Goal: Transaction & Acquisition: Purchase product/service

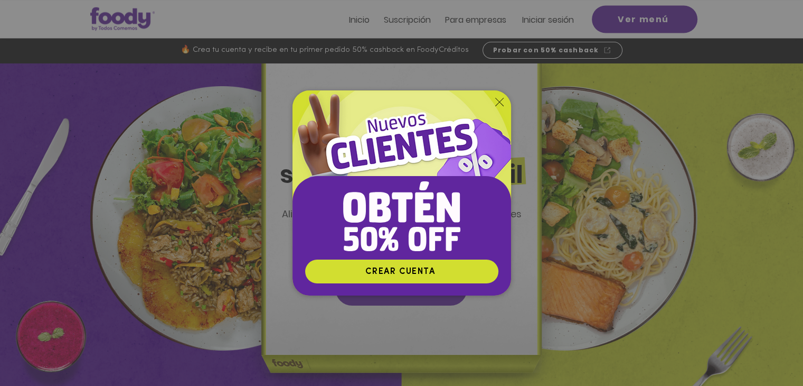
click at [500, 98] on icon "Volver al sitio" at bounding box center [499, 102] width 8 height 8
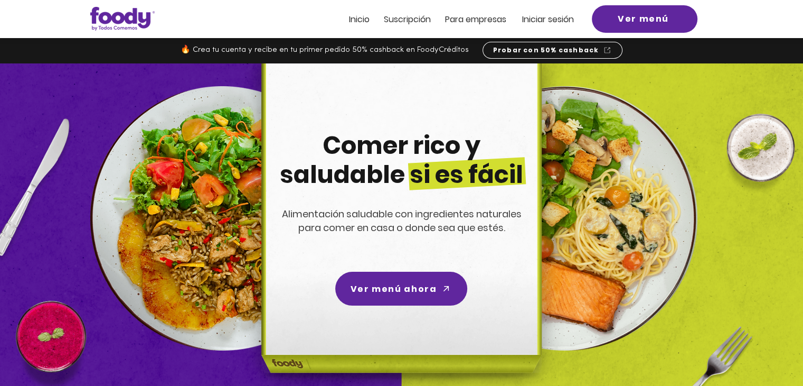
click at [560, 23] on span "Iniciar sesión" at bounding box center [548, 19] width 52 height 12
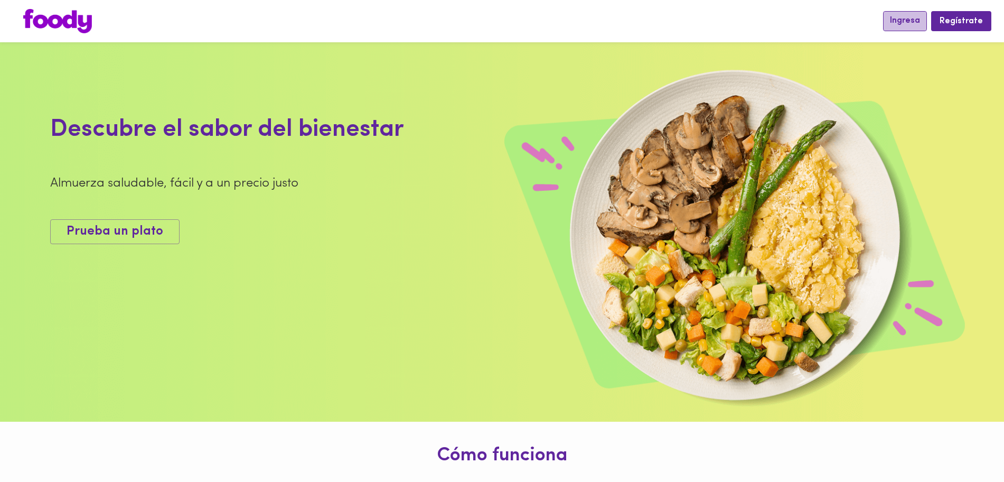
click at [900, 17] on span "Ingresa" at bounding box center [905, 21] width 30 height 10
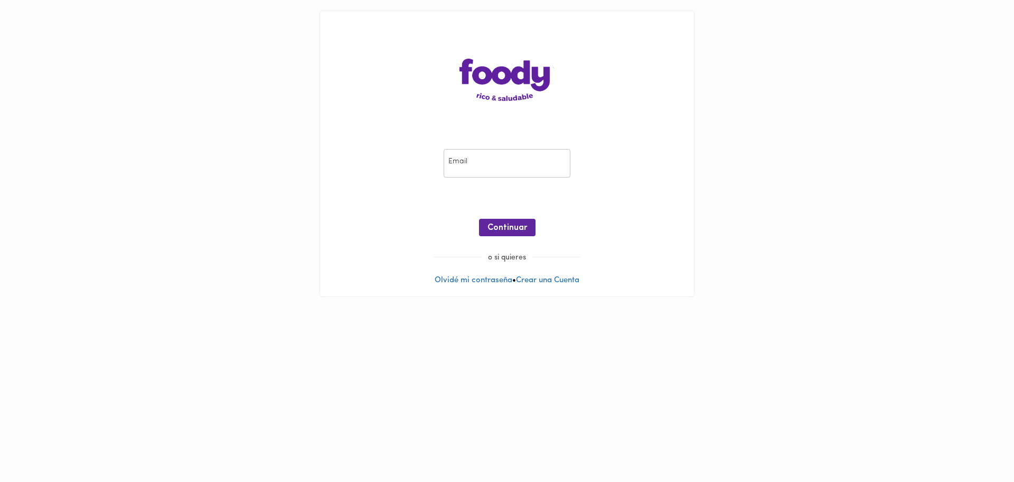
click at [490, 166] on input "email" at bounding box center [507, 163] width 127 height 29
type input "[PERSON_NAME][EMAIL_ADDRESS][DOMAIN_NAME]"
click at [520, 225] on span "Continuar" at bounding box center [507, 228] width 40 height 10
click at [555, 135] on div "Email [PERSON_NAME][EMAIL_ADDRESS][DOMAIN_NAME] Email Contraseña Contraseña ¡Oo…" at bounding box center [507, 153] width 374 height 285
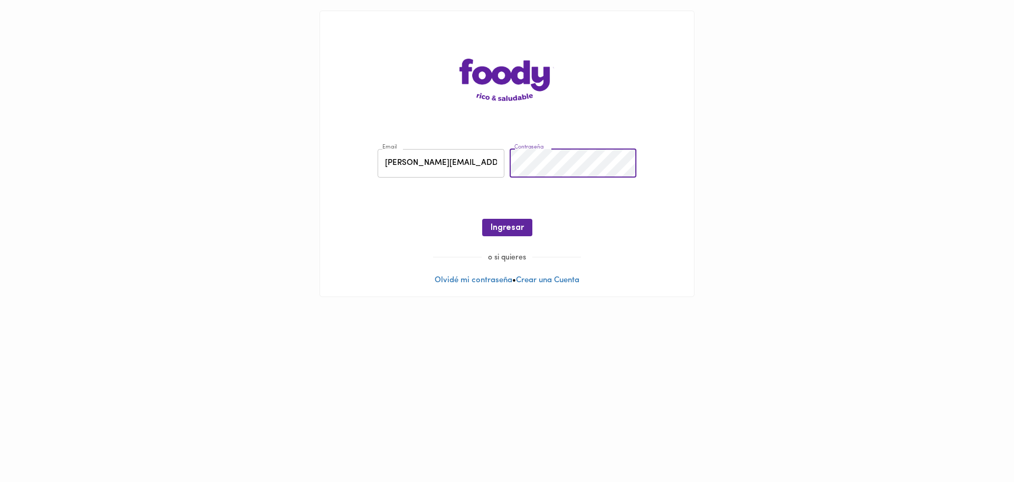
click at [500, 237] on div at bounding box center [507, 244] width 353 height 16
click at [505, 231] on span "Ingresar" at bounding box center [507, 228] width 33 height 10
click at [506, 223] on span "Ingresar" at bounding box center [507, 228] width 33 height 10
click at [516, 225] on span "Ingresar" at bounding box center [507, 228] width 33 height 10
click at [419, 183] on div "Email jefferson.lopez01@uptc.edu.co Email Contraseña Contraseña ¡Oops! Clave in…" at bounding box center [507, 195] width 353 height 114
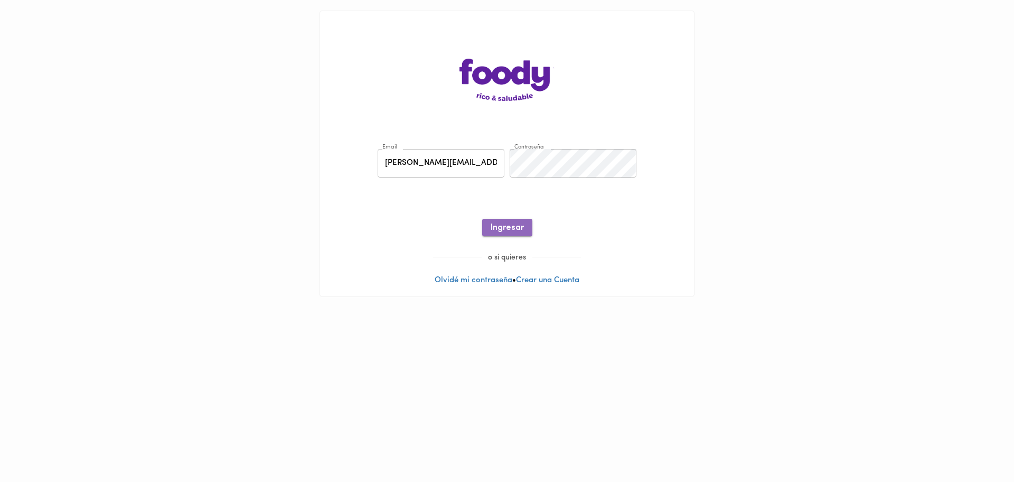
click at [500, 229] on span "Ingresar" at bounding box center [507, 228] width 33 height 10
click at [509, 226] on span "Ingresar" at bounding box center [507, 228] width 33 height 10
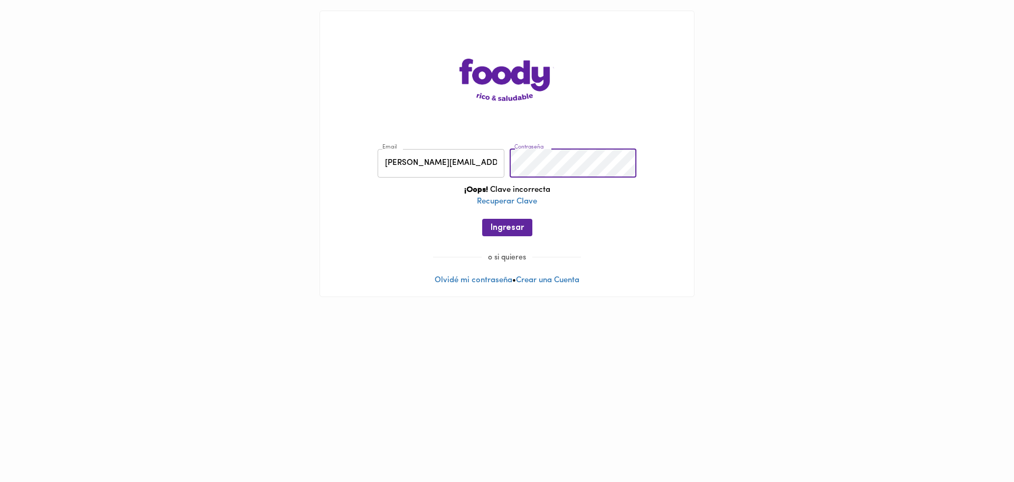
click at [303, 201] on main "Email jefferson.lopez01@uptc.edu.co Email Contraseña Contraseña ¡Oops! Clave in…" at bounding box center [507, 153] width 1014 height 307
click at [498, 226] on span "Ingresar" at bounding box center [507, 228] width 33 height 10
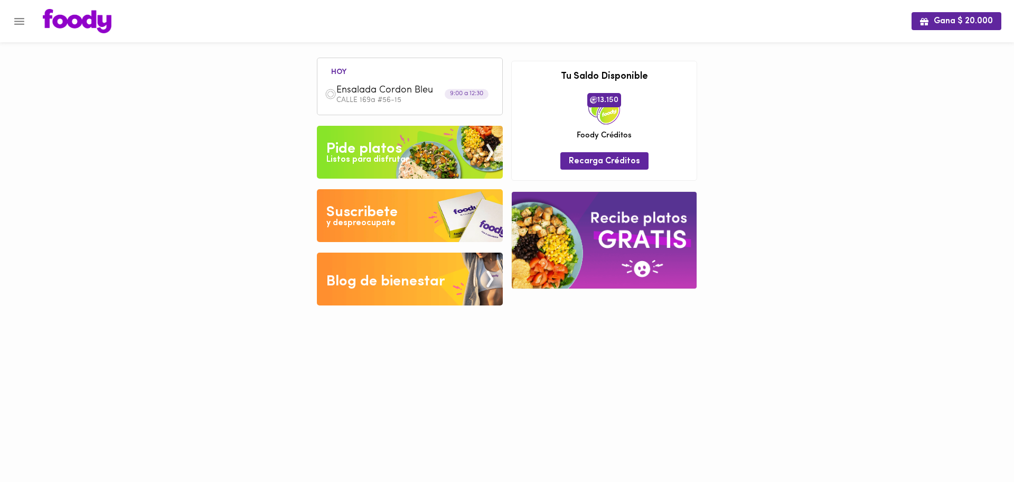
click at [409, 205] on img at bounding box center [410, 215] width 186 height 53
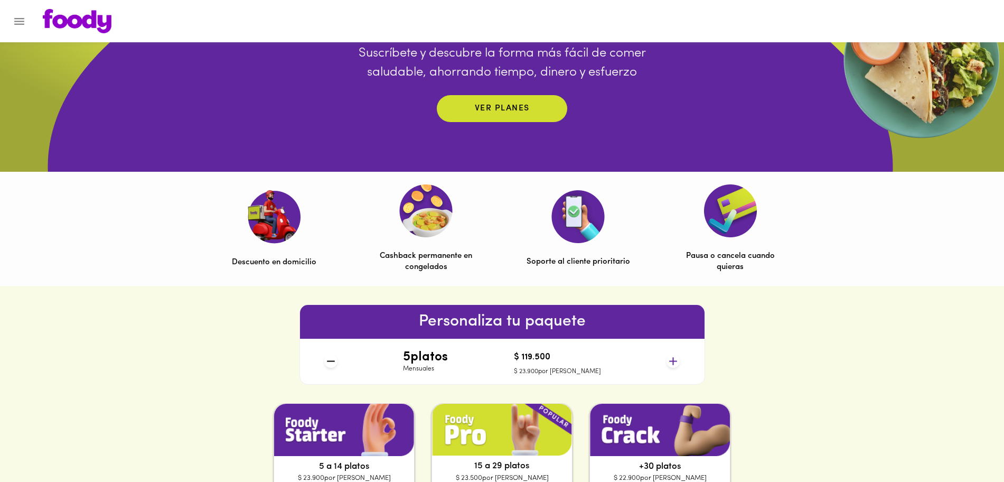
scroll to position [396, 0]
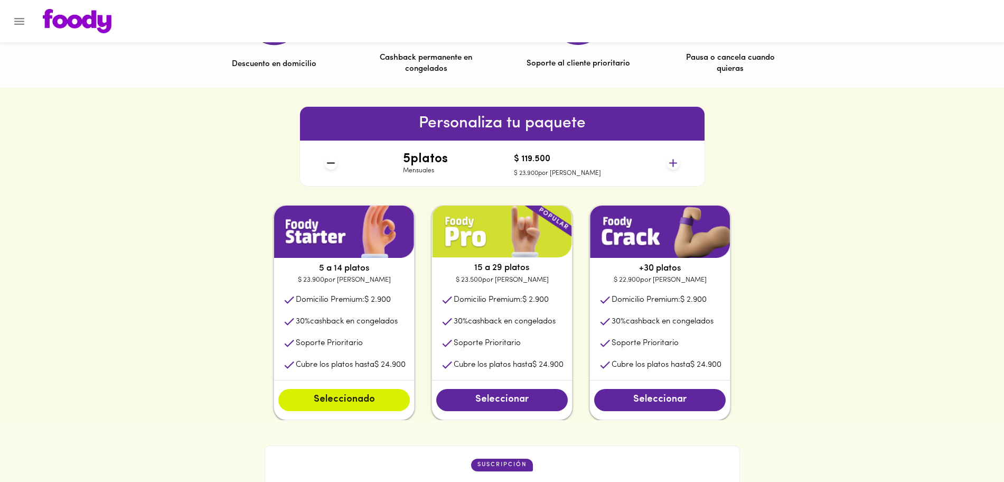
click at [358, 271] on p "5 a 14 platos" at bounding box center [344, 268] width 140 height 13
click at [700, 264] on p "+30 platos" at bounding box center [660, 268] width 140 height 13
drag, startPoint x: 318, startPoint y: 284, endPoint x: 364, endPoint y: 284, distance: 45.4
click at [364, 284] on p "$ 23.900 por plato" at bounding box center [344, 280] width 140 height 11
drag, startPoint x: 477, startPoint y: 279, endPoint x: 531, endPoint y: 279, distance: 53.9
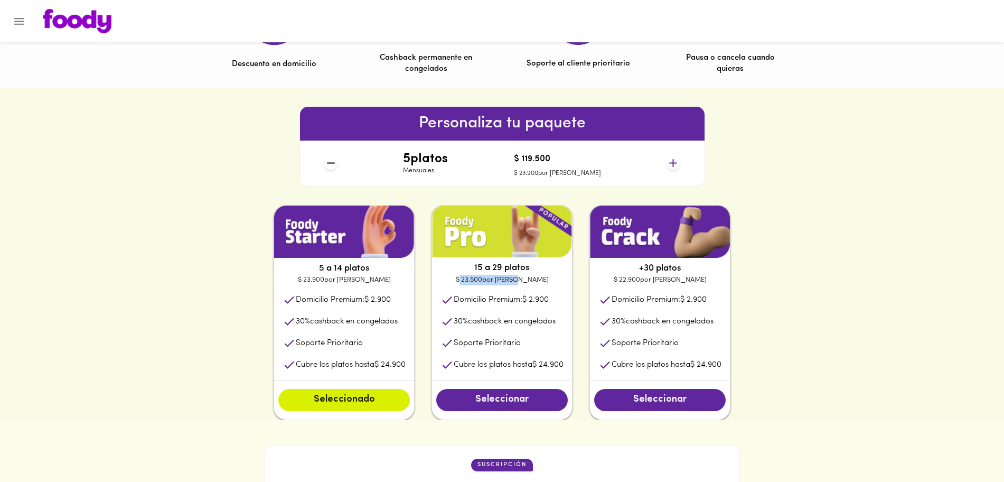
click at [531, 279] on p "$ 23.500 por plato" at bounding box center [502, 280] width 140 height 11
click at [639, 278] on p "$ 22.900 por plato" at bounding box center [660, 280] width 140 height 11
drag, startPoint x: 639, startPoint y: 277, endPoint x: 710, endPoint y: 278, distance: 70.8
click at [710, 278] on p "$ 22.900 por plato" at bounding box center [660, 280] width 140 height 11
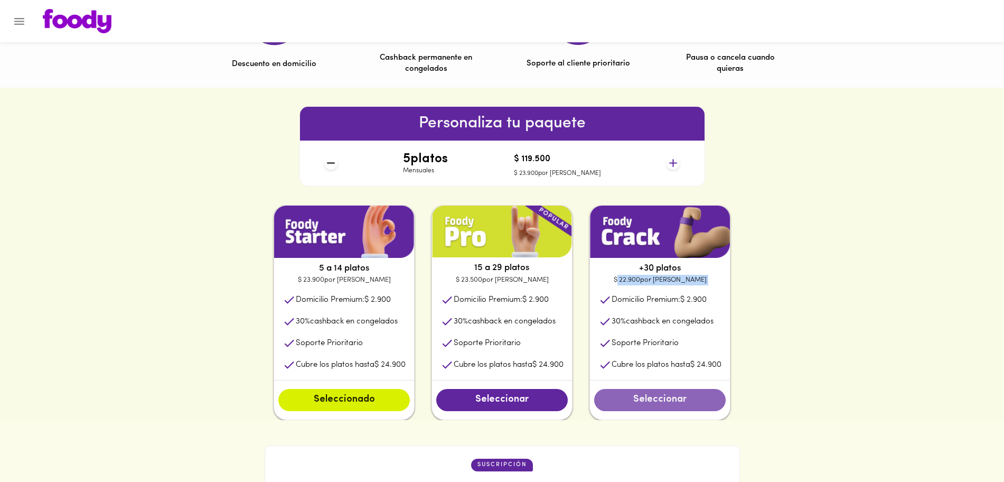
click at [662, 400] on span "Seleccionar" at bounding box center [660, 400] width 110 height 12
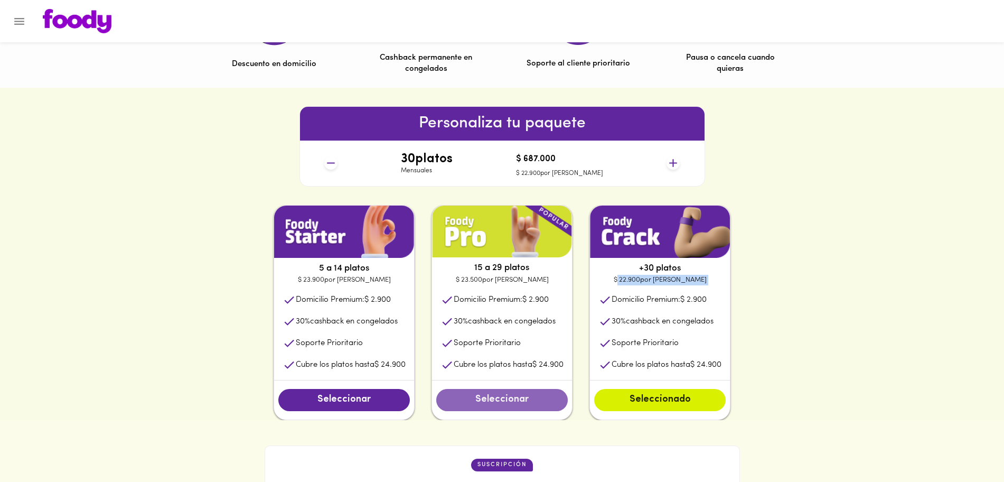
click at [514, 399] on span "Seleccionar" at bounding box center [502, 400] width 110 height 12
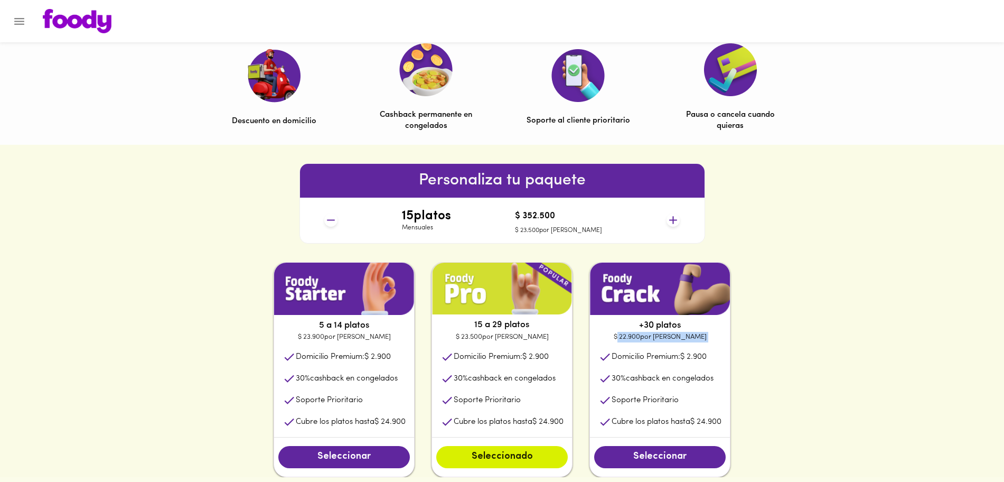
scroll to position [462, 0]
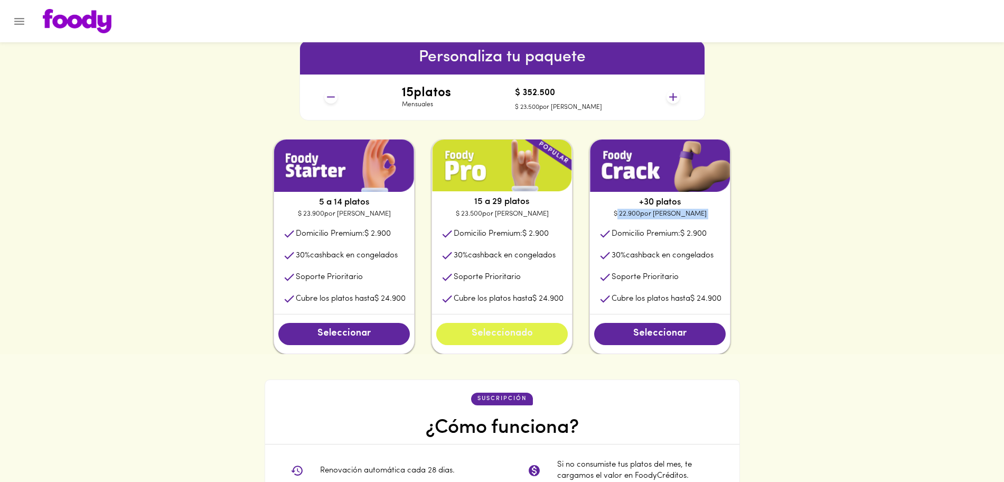
click at [532, 331] on span "Seleccionado" at bounding box center [502, 334] width 110 height 12
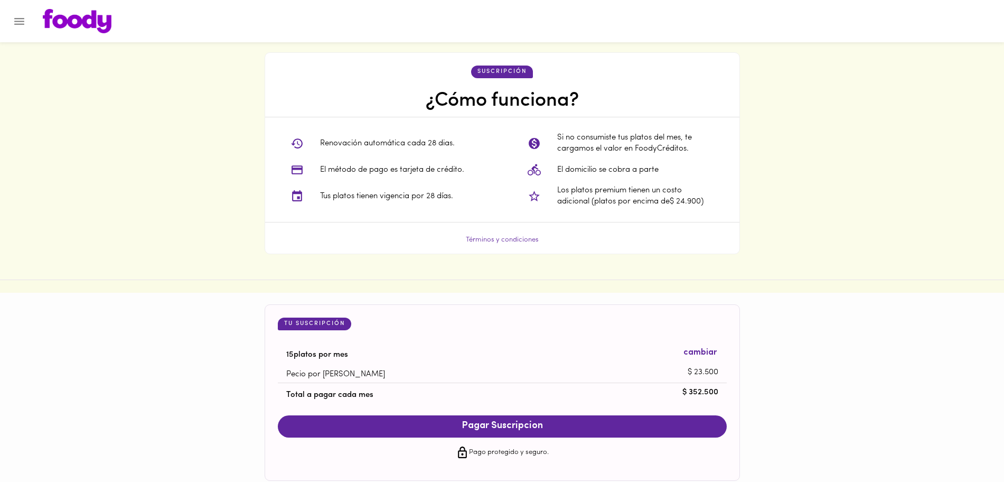
scroll to position [912, 0]
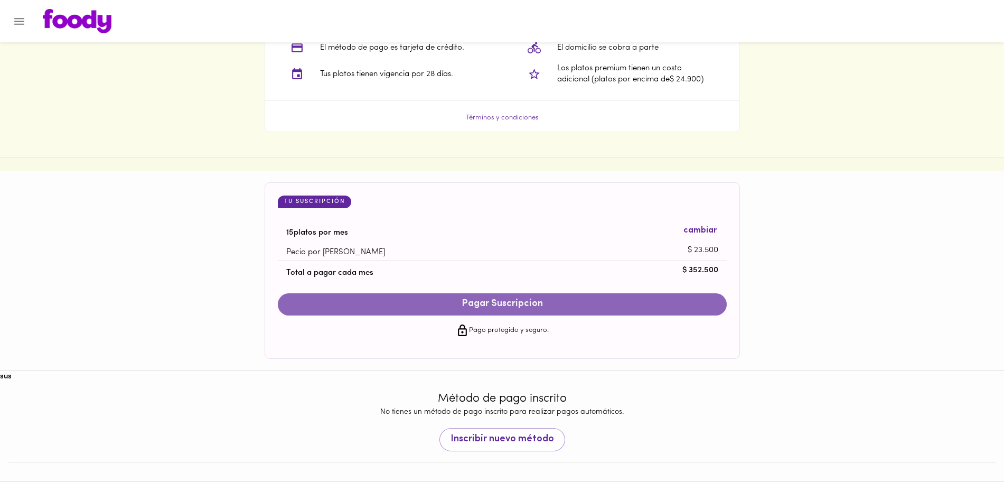
click at [563, 307] on span "Pagar Suscripcion" at bounding box center [502, 304] width 428 height 12
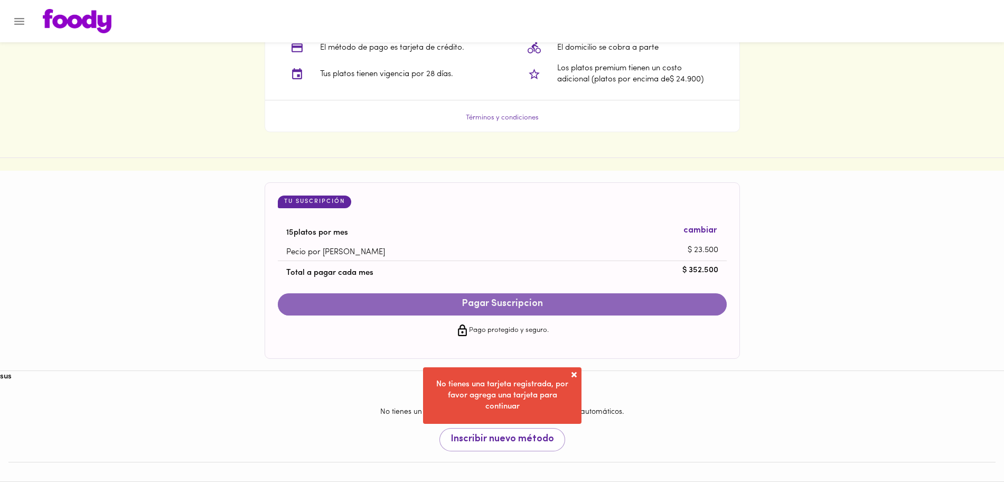
click at [570, 311] on button "Pagar Suscripcion" at bounding box center [502, 304] width 449 height 22
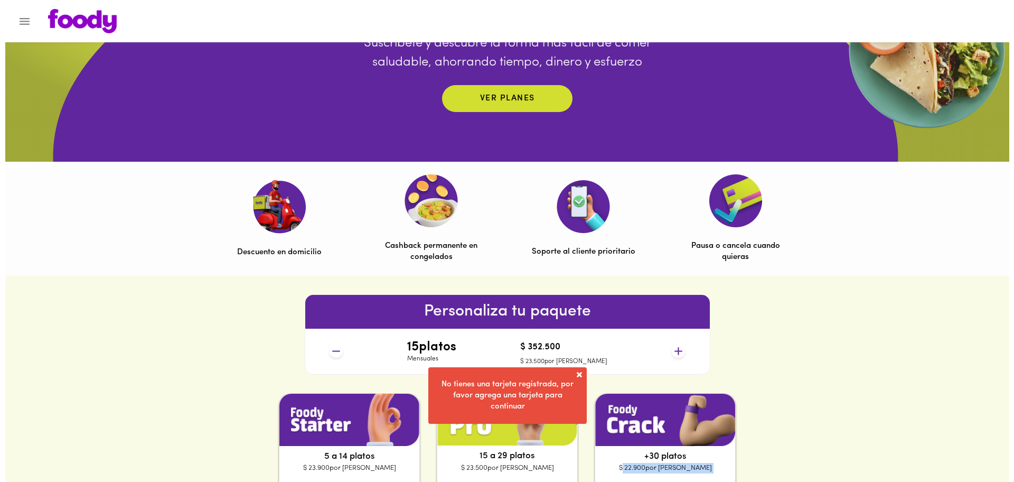
scroll to position [186, 0]
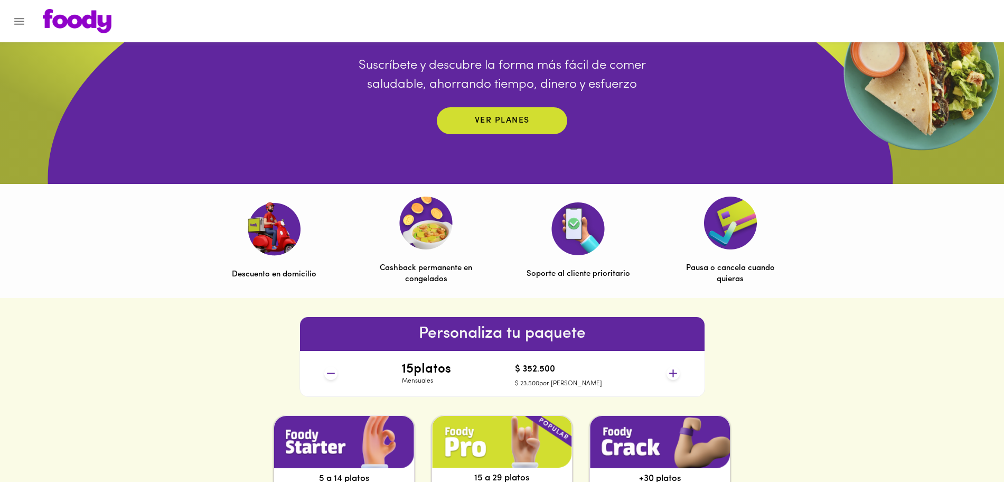
click at [13, 22] on icon "Menu" at bounding box center [19, 21] width 13 height 13
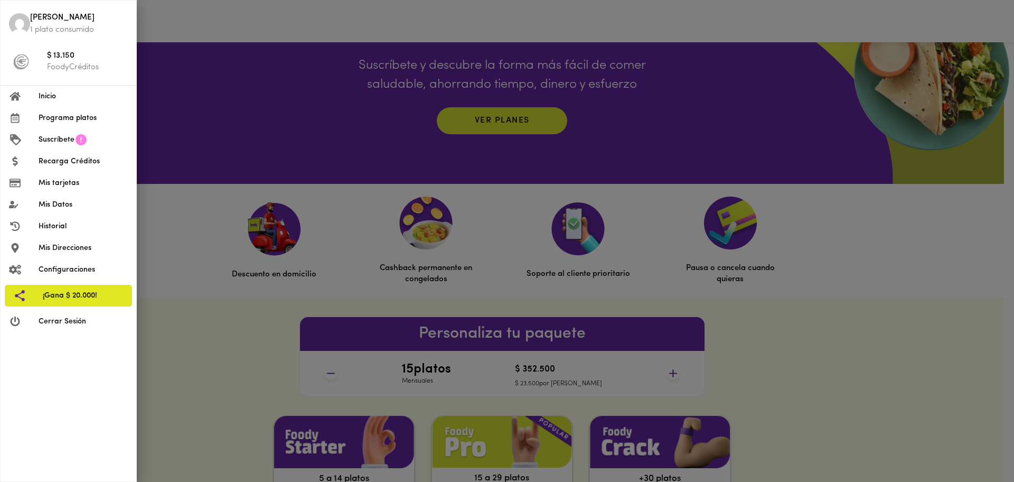
click at [65, 175] on li "Mis tarjetas" at bounding box center [69, 183] width 136 height 22
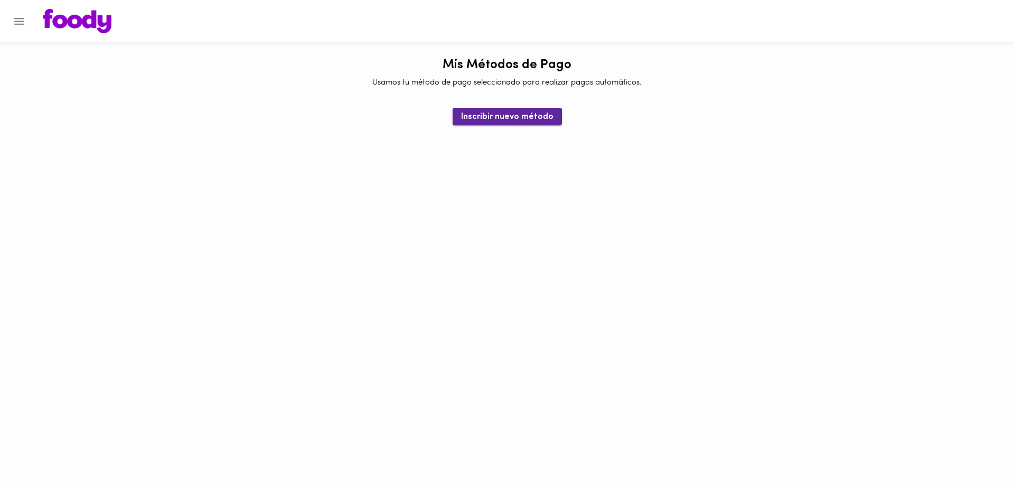
click at [483, 120] on span "Inscribir nuevo método" at bounding box center [507, 117] width 92 height 10
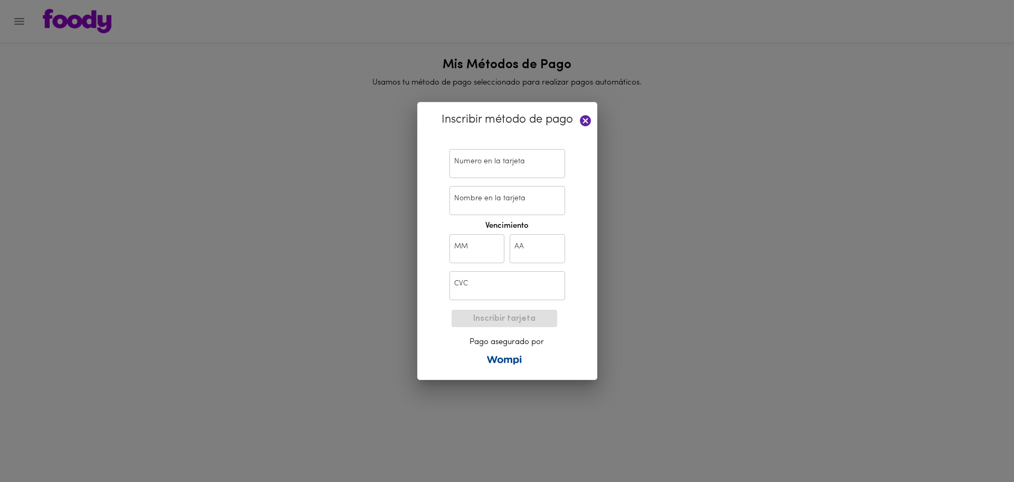
click at [530, 167] on input "text" at bounding box center [507, 163] width 116 height 29
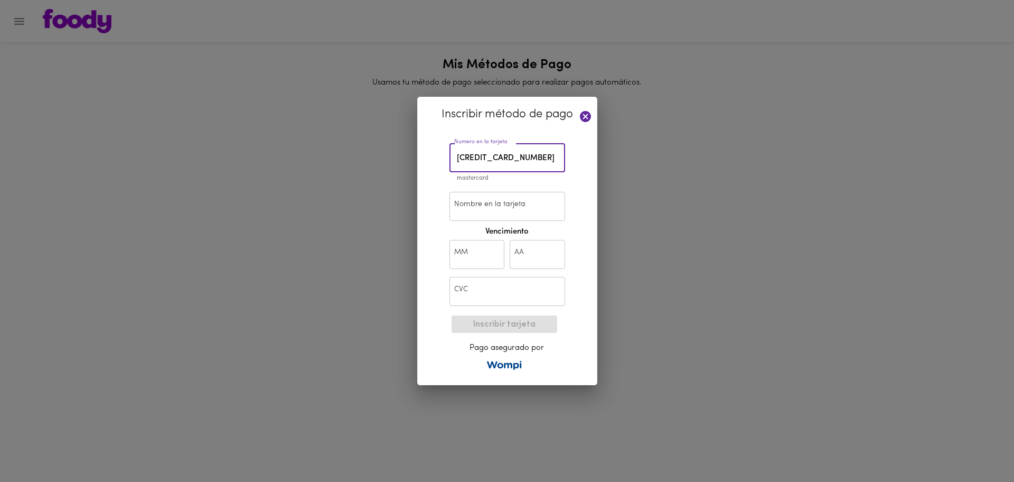
type input "5558 2592 7477 3784"
click at [544, 217] on input "Nombre en la tarjeta" at bounding box center [507, 206] width 116 height 29
type input "Jefferson Lopez"
click at [478, 253] on input "text" at bounding box center [476, 254] width 55 height 29
type input "10"
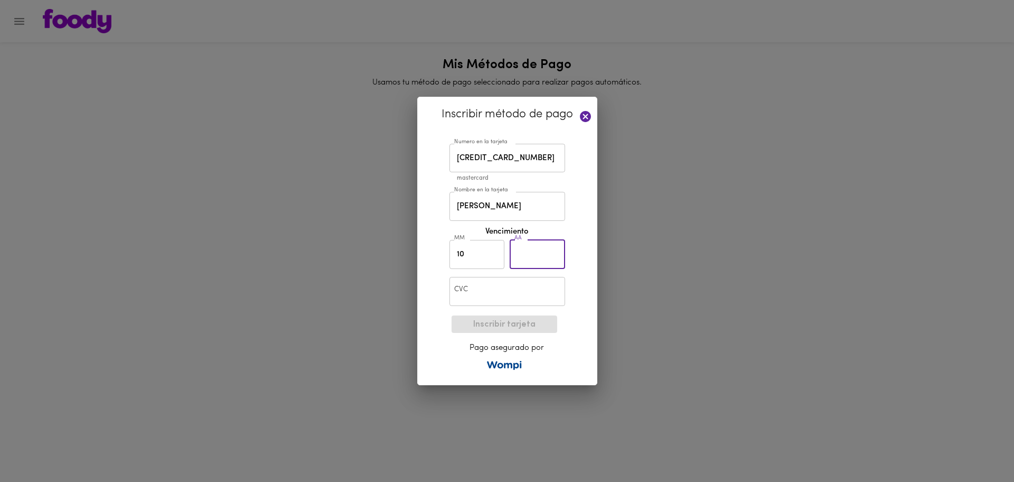
click at [522, 249] on input "text" at bounding box center [537, 254] width 55 height 29
type input "33"
click at [488, 291] on input "text" at bounding box center [507, 291] width 116 height 29
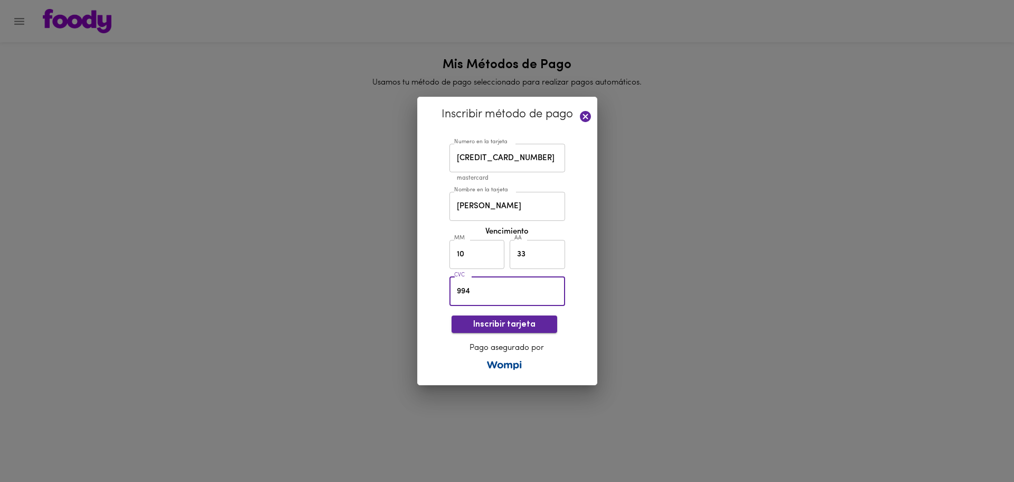
type input "994"
click at [515, 331] on button "Inscribir tarjeta" at bounding box center [505, 323] width 106 height 17
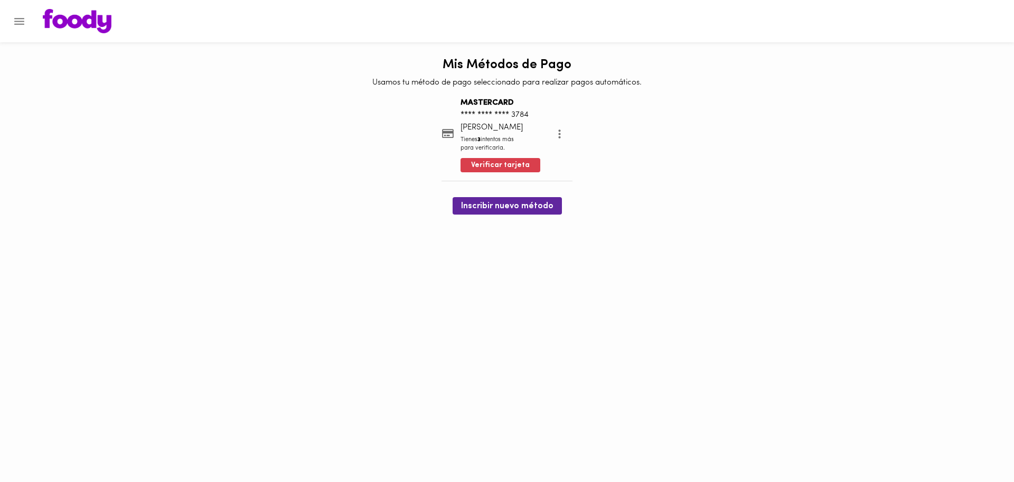
click at [18, 22] on icon "Menu" at bounding box center [19, 21] width 13 height 13
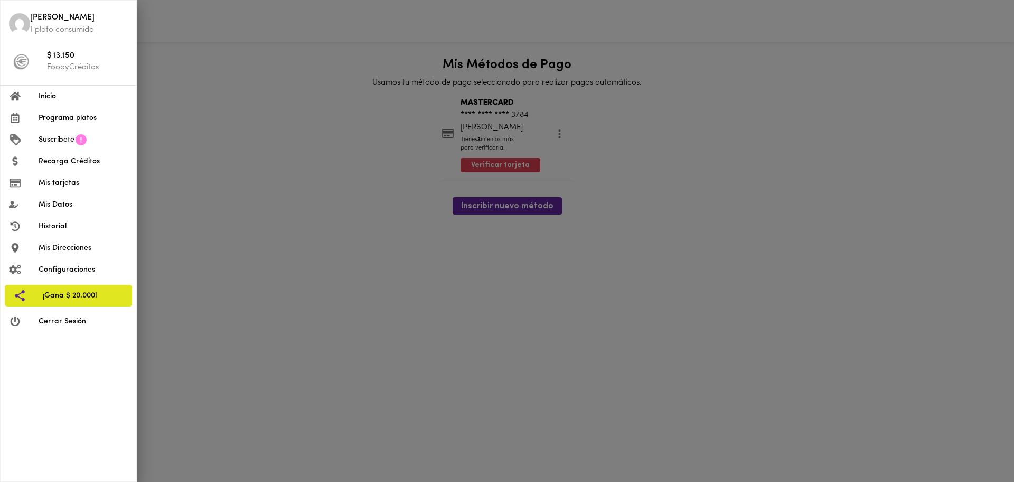
click at [61, 93] on span "Inicio" at bounding box center [83, 96] width 89 height 11
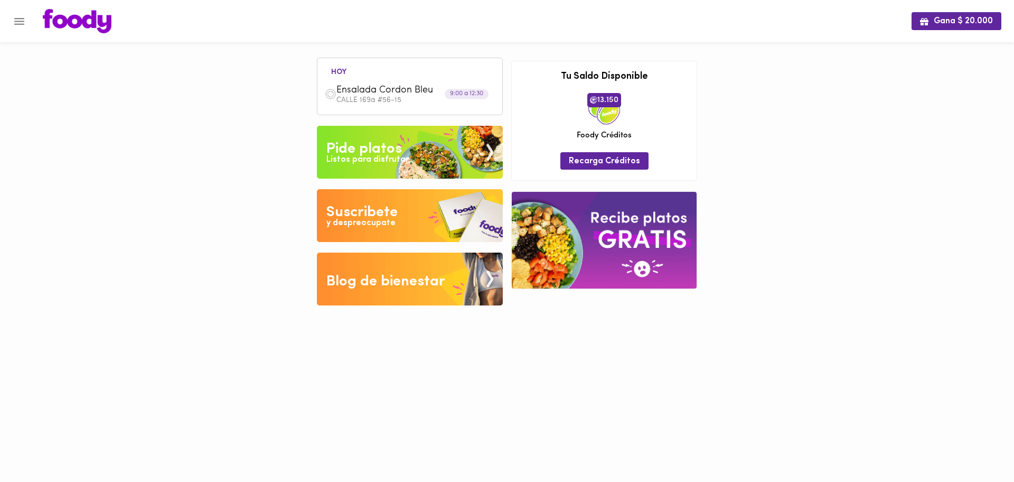
click at [419, 214] on img at bounding box center [410, 215] width 186 height 53
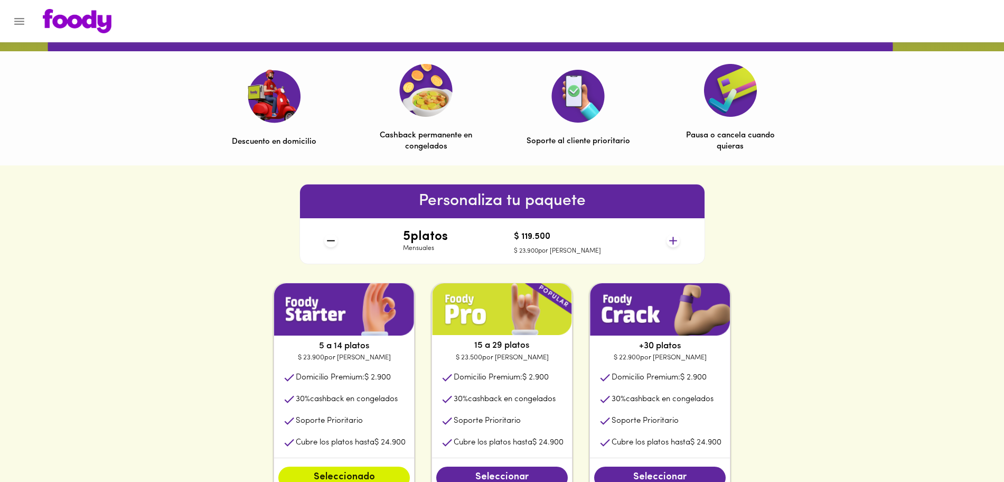
scroll to position [358, 0]
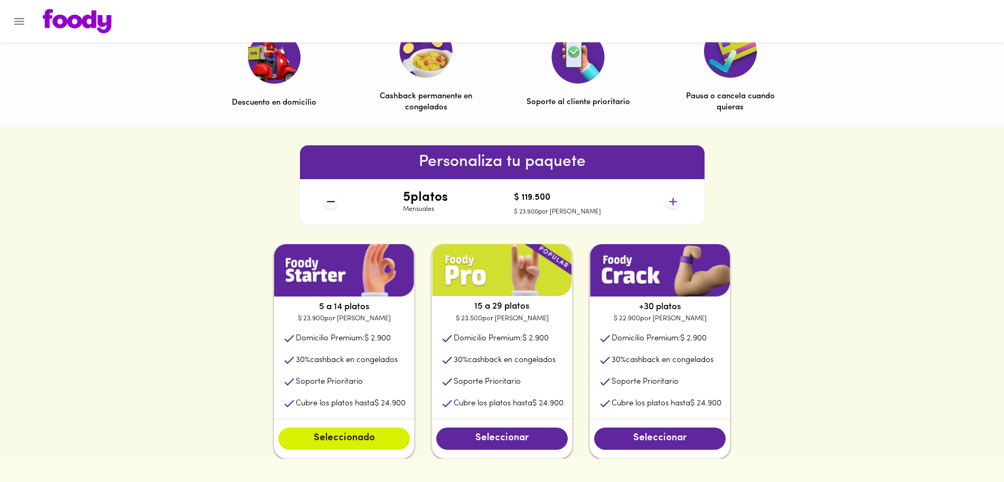
click at [538, 388] on li "Soporte Prioritario" at bounding box center [502, 382] width 140 height 22
click at [524, 433] on span "Seleccionar" at bounding box center [502, 439] width 110 height 12
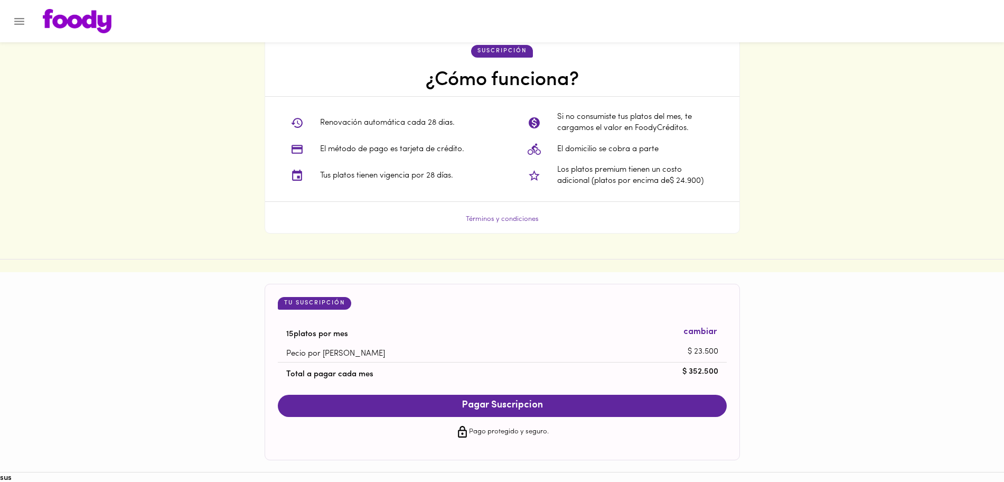
scroll to position [830, 0]
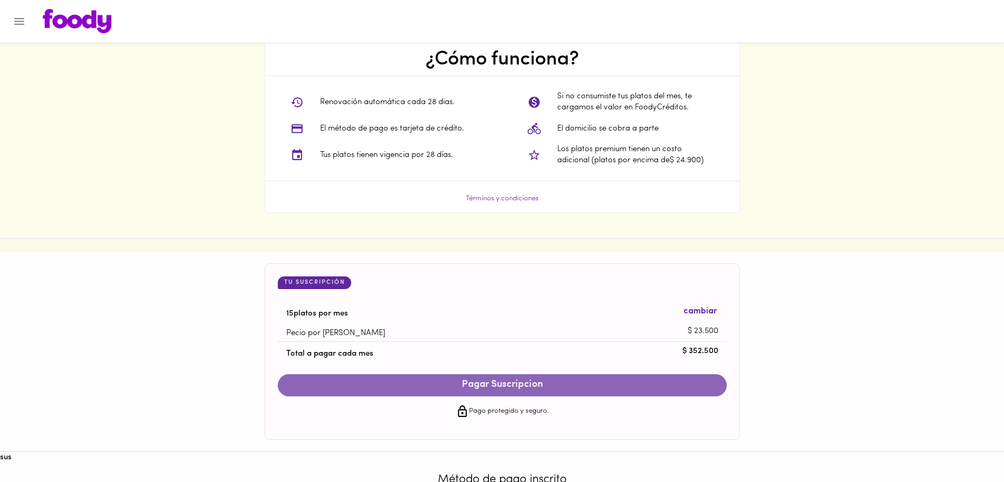
click at [610, 382] on span "Pagar Suscripcion" at bounding box center [502, 385] width 428 height 12
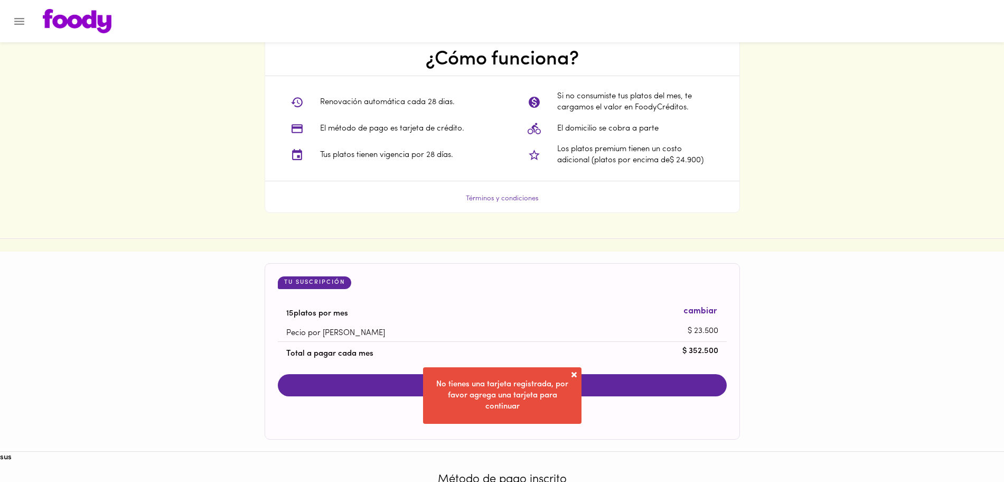
click at [577, 375] on span at bounding box center [574, 374] width 11 height 11
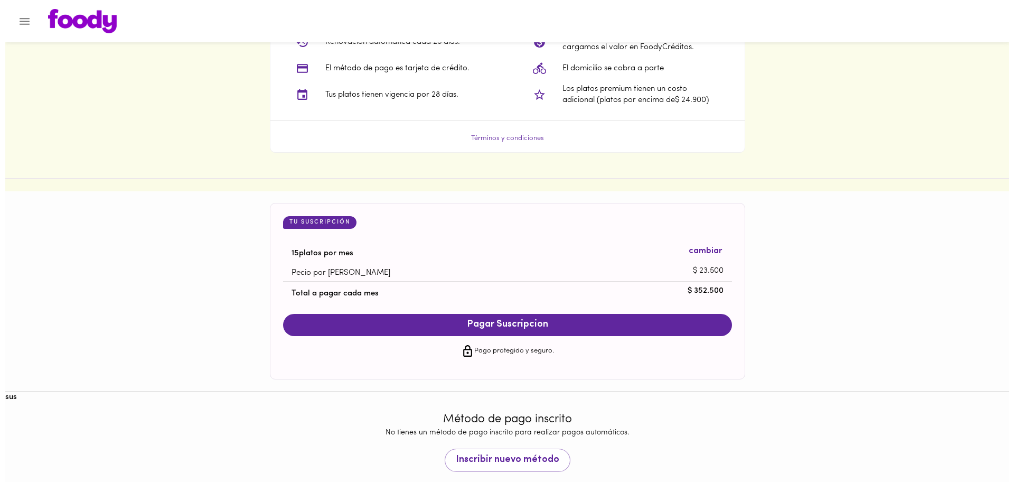
scroll to position [912, 0]
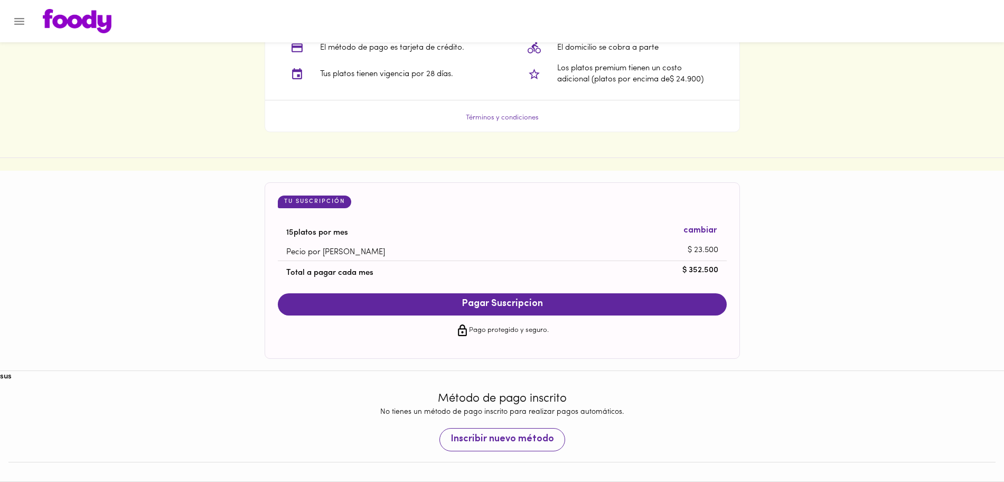
click at [513, 445] on span "Inscribir nuevo método" at bounding box center [502, 440] width 104 height 12
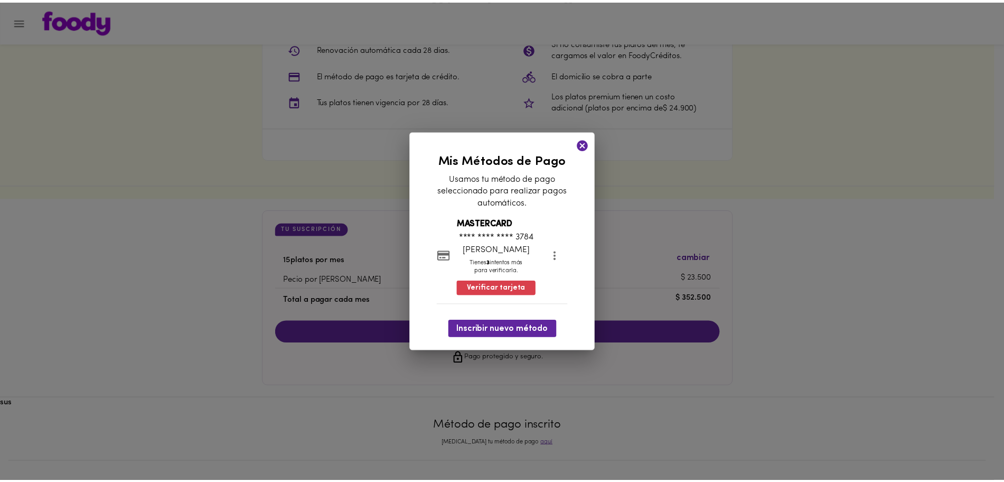
scroll to position [885, 0]
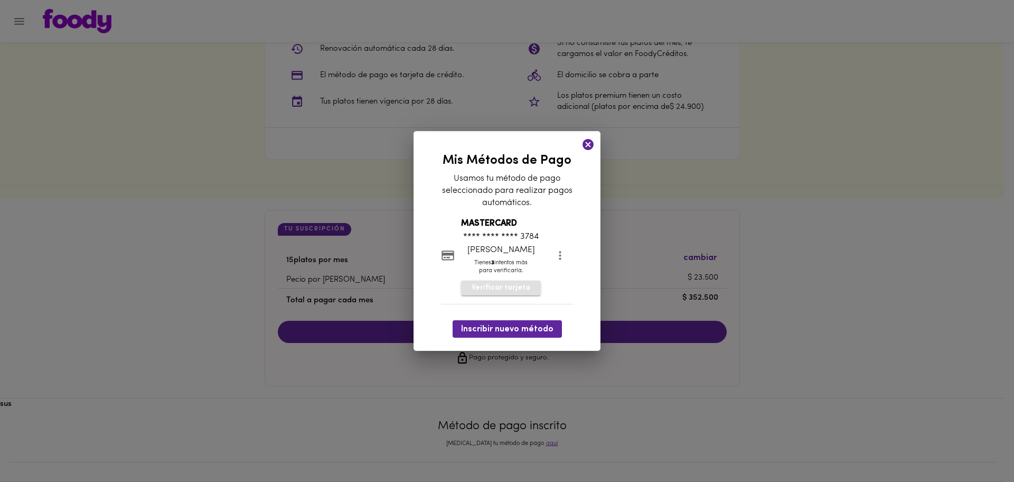
click at [520, 292] on span "Verificar tarjeta" at bounding box center [501, 288] width 59 height 11
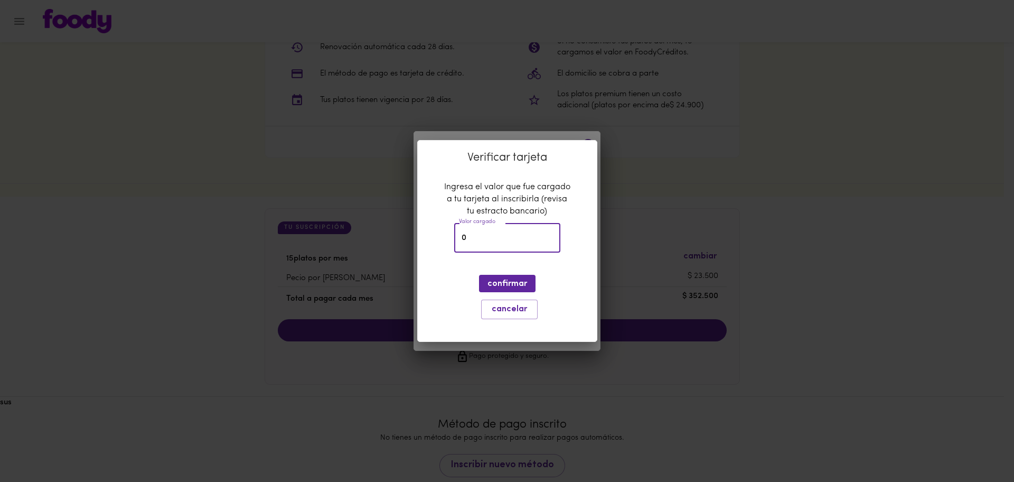
drag, startPoint x: 497, startPoint y: 245, endPoint x: 430, endPoint y: 241, distance: 67.2
click at [430, 241] on div "Verificar tarjeta Ingresa el valor que fue cargado a tu tarjeta al inscribirla …" at bounding box center [507, 241] width 180 height 202
type input "2638"
click at [528, 281] on button "confirmar" at bounding box center [507, 283] width 57 height 17
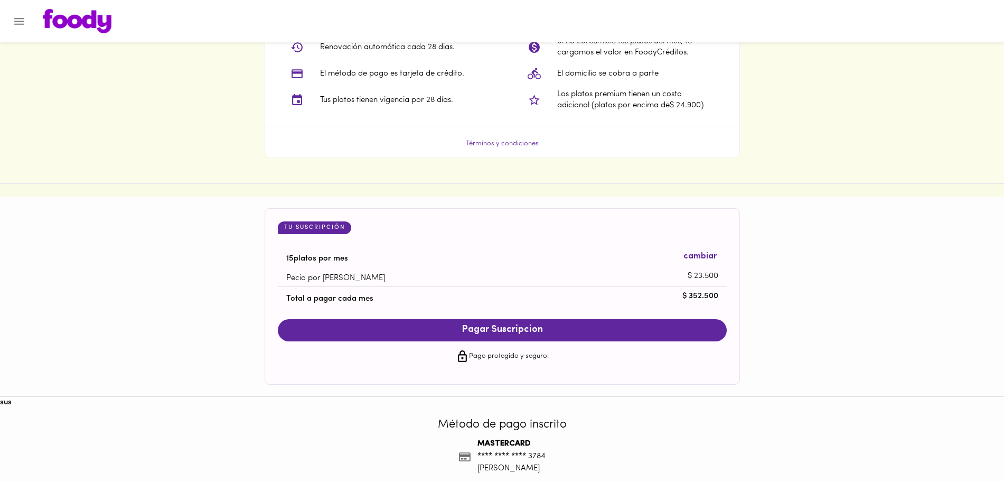
scroll to position [933, 0]
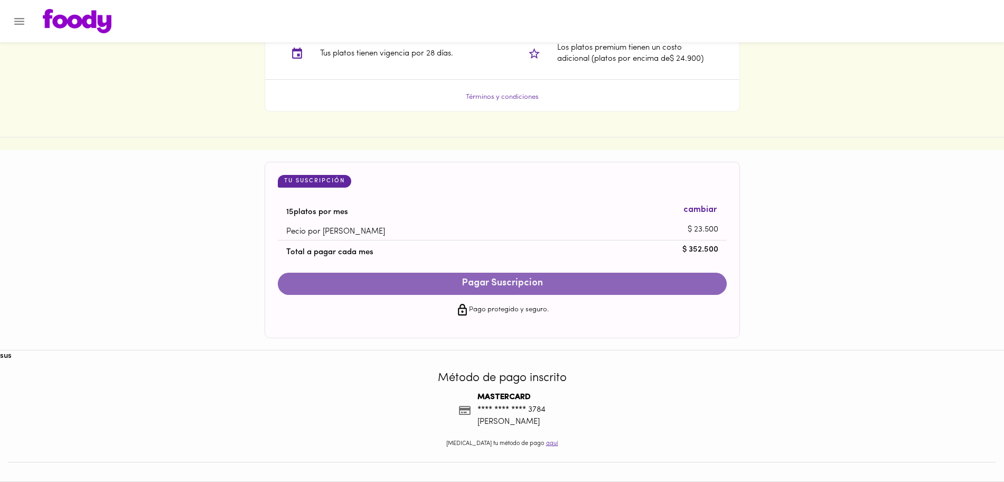
click at [606, 281] on span "Pagar Suscripcion" at bounding box center [502, 284] width 428 height 12
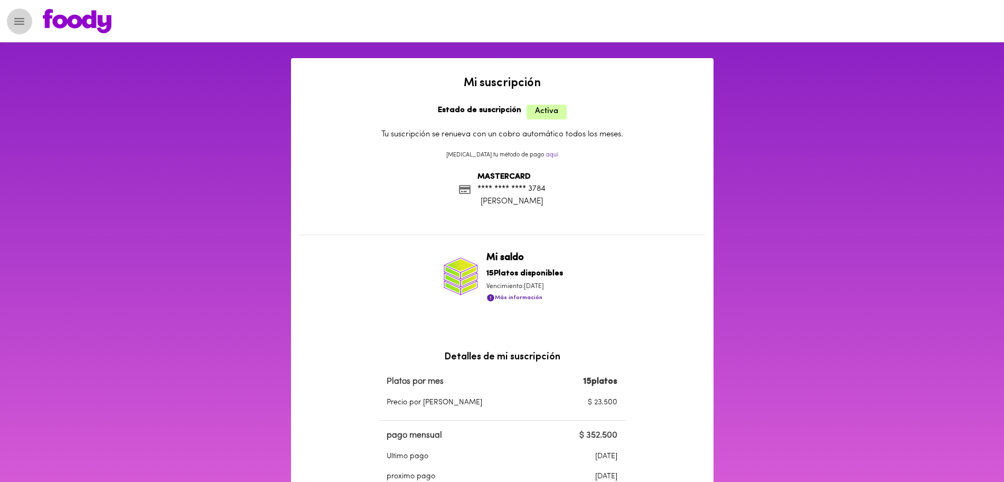
click at [22, 26] on icon "Menu" at bounding box center [19, 21] width 13 height 13
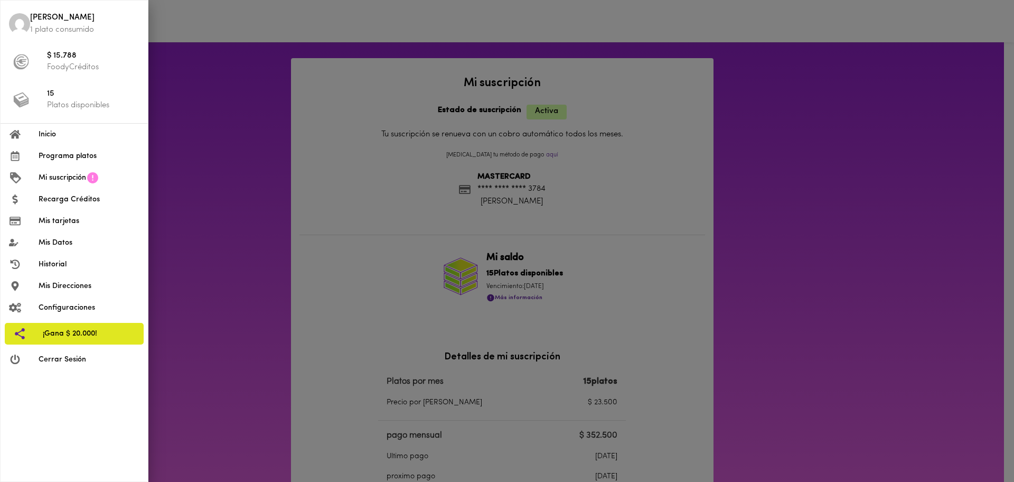
click at [89, 156] on span "Programa platos" at bounding box center [89, 156] width 101 height 11
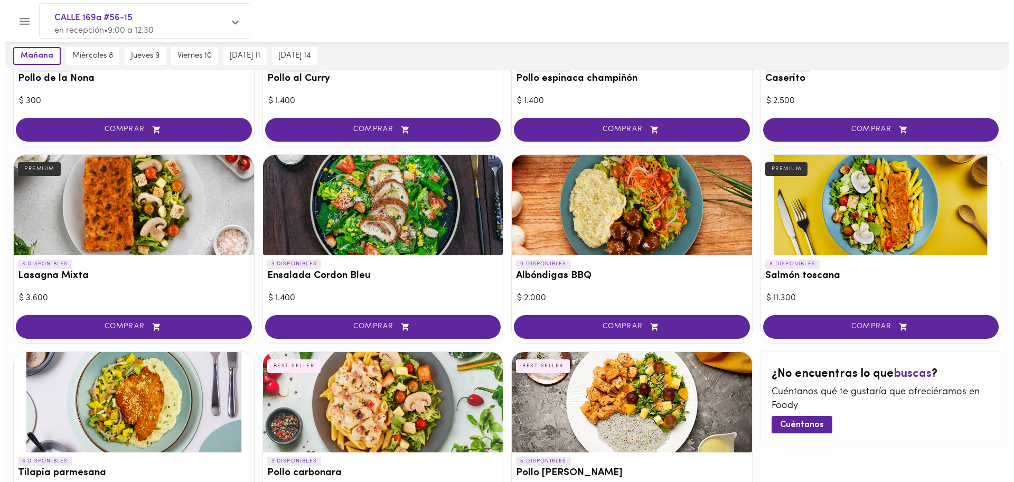
scroll to position [372, 0]
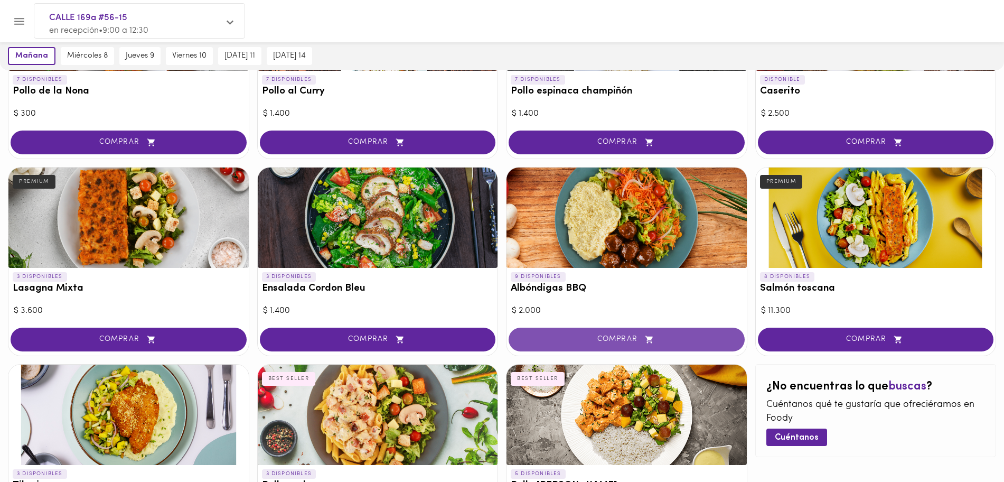
click at [693, 333] on button "COMPRAR" at bounding box center [627, 339] width 236 height 24
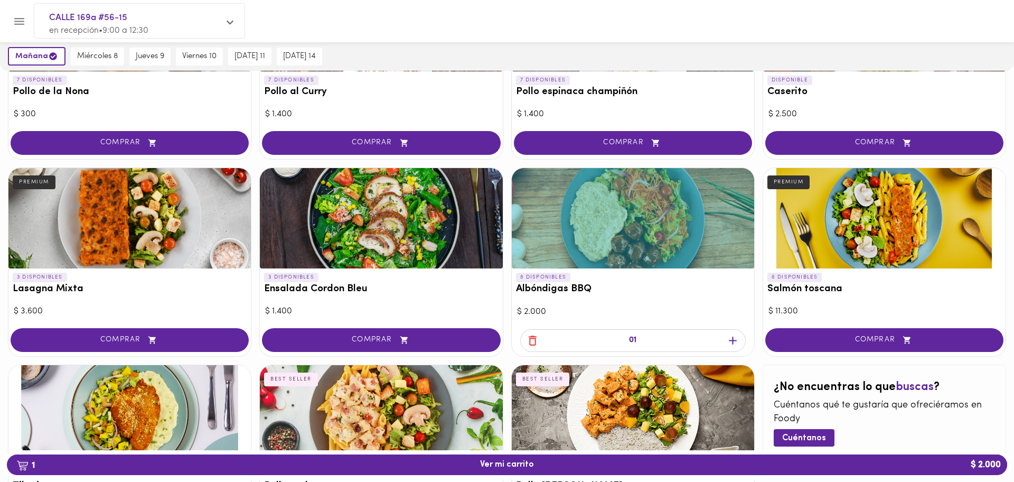
scroll to position [372, 0]
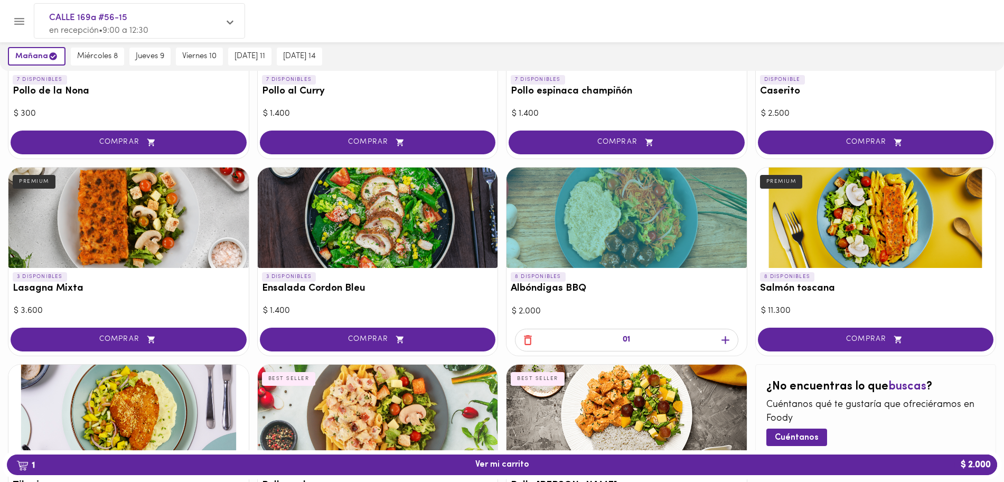
click at [719, 338] on icon "button" at bounding box center [725, 339] width 13 height 13
click at [529, 340] on icon "button" at bounding box center [527, 339] width 13 height 13
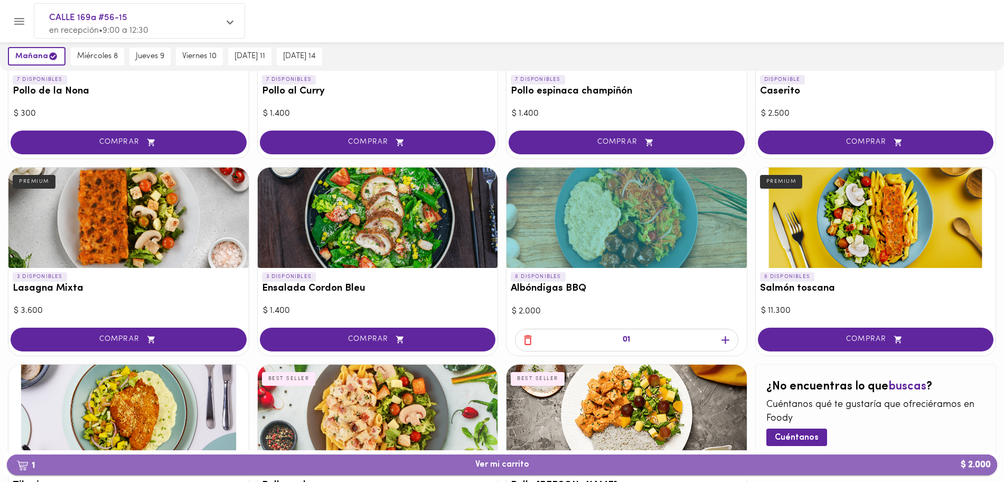
click at [536, 464] on span "1 Ver mi carrito $ 2.000" at bounding box center [501, 464] width 973 height 10
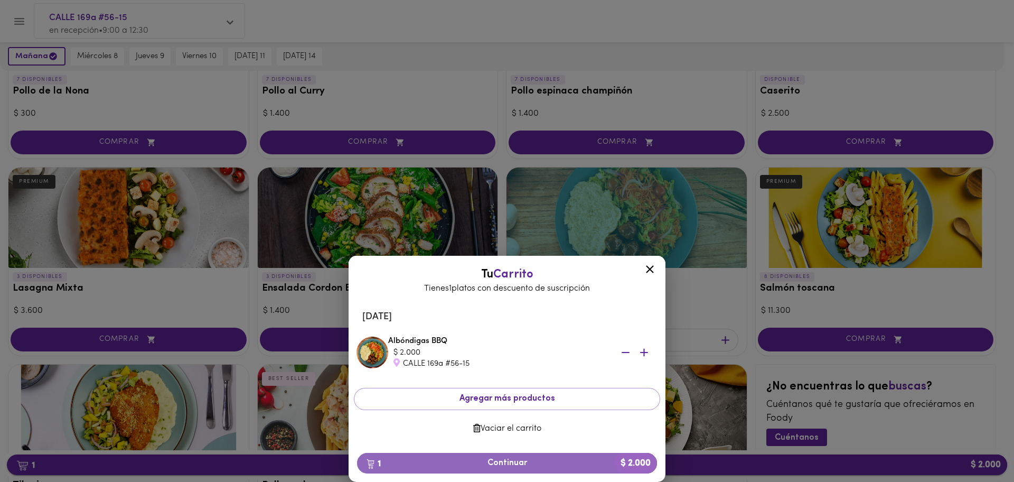
click at [536, 464] on span "1 Continuar $ 2.000" at bounding box center [506, 463] width 283 height 10
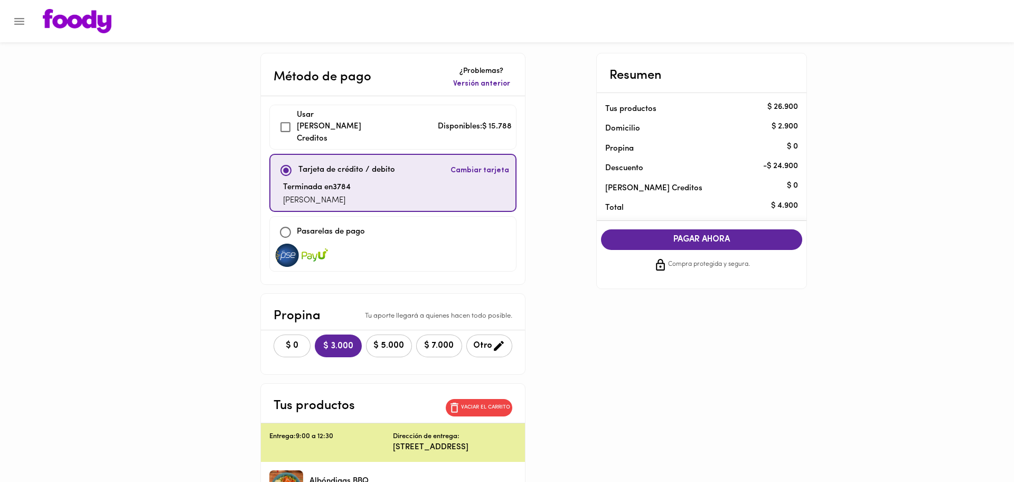
checkbox input "true"
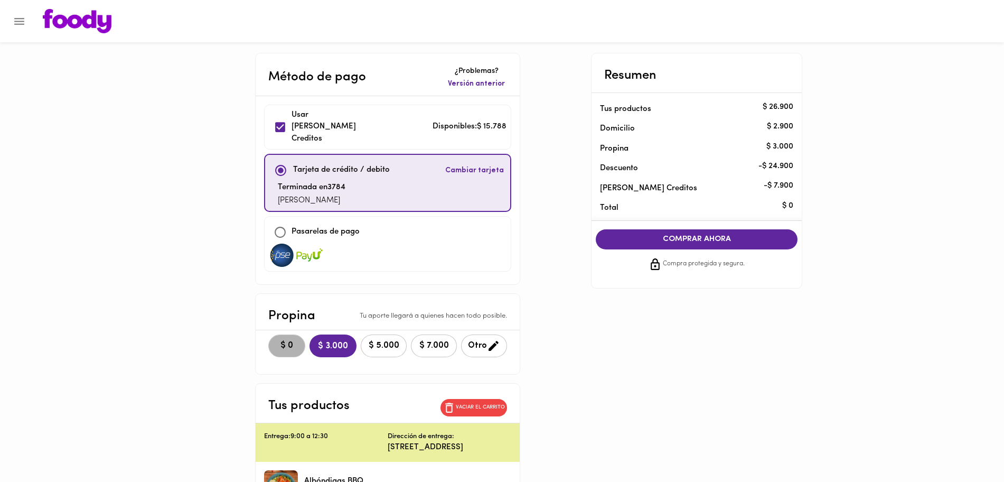
click at [294, 341] on span "$ 0" at bounding box center [286, 346] width 23 height 10
click at [282, 159] on input "checkbox" at bounding box center [281, 170] width 23 height 23
checkbox input "true"
click at [281, 119] on input "checkbox" at bounding box center [280, 127] width 23 height 23
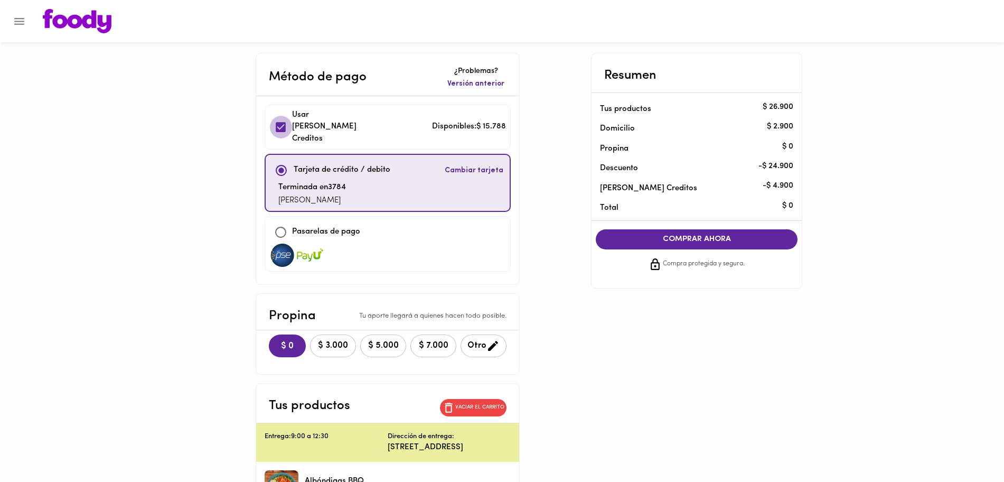
click at [281, 119] on input "checkbox" at bounding box center [280, 127] width 23 height 23
checkbox input "true"
click at [734, 247] on button "COMPRAR AHORA" at bounding box center [697, 239] width 202 height 20
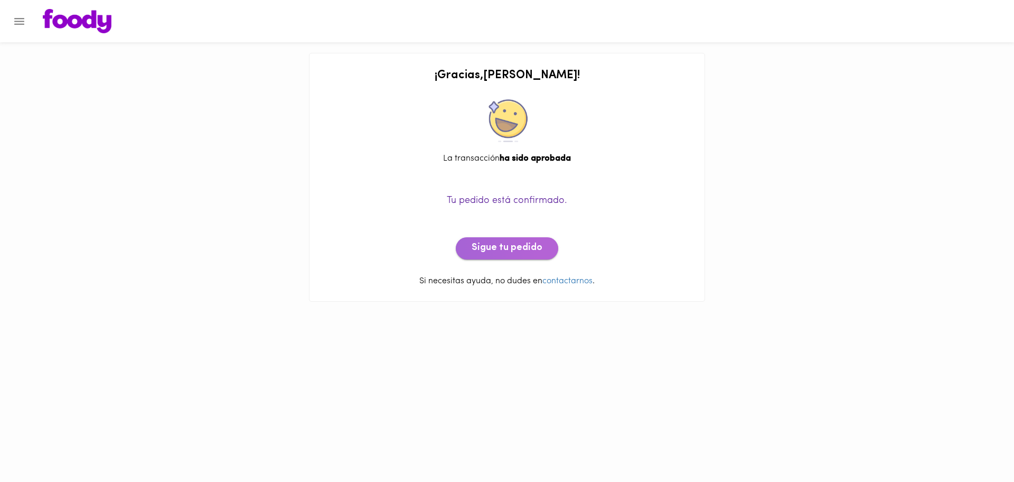
click at [527, 245] on span "Sigue tu pedido" at bounding box center [507, 248] width 71 height 12
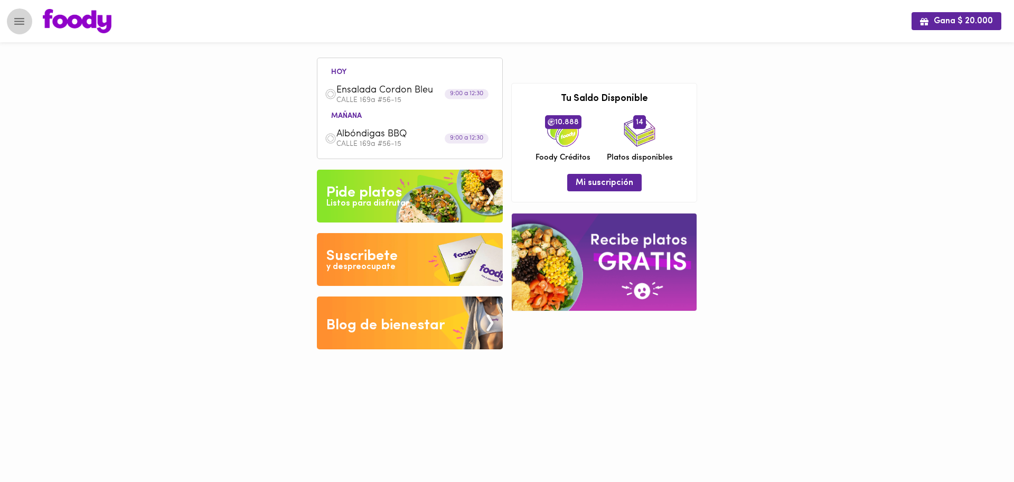
click at [23, 18] on icon "Menu" at bounding box center [19, 21] width 10 height 7
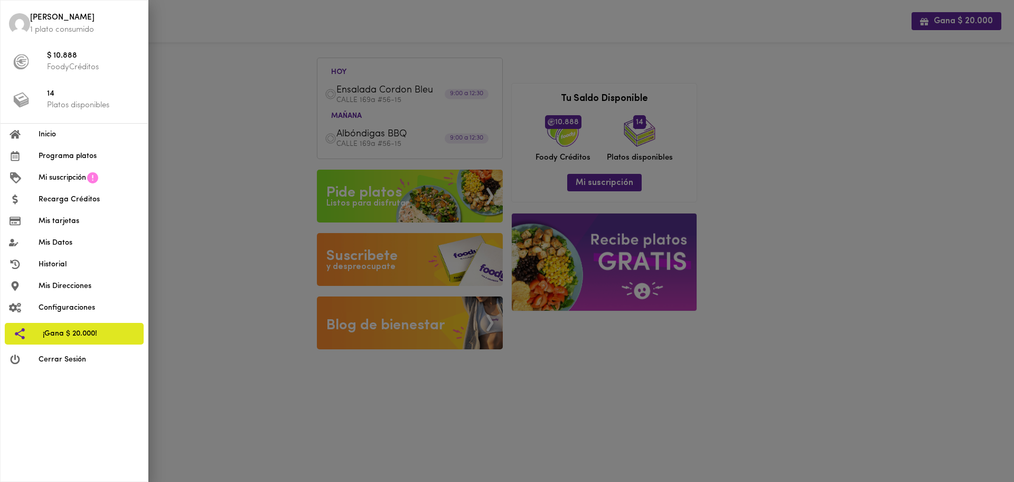
click at [50, 99] on span "14" at bounding box center [93, 94] width 92 height 12
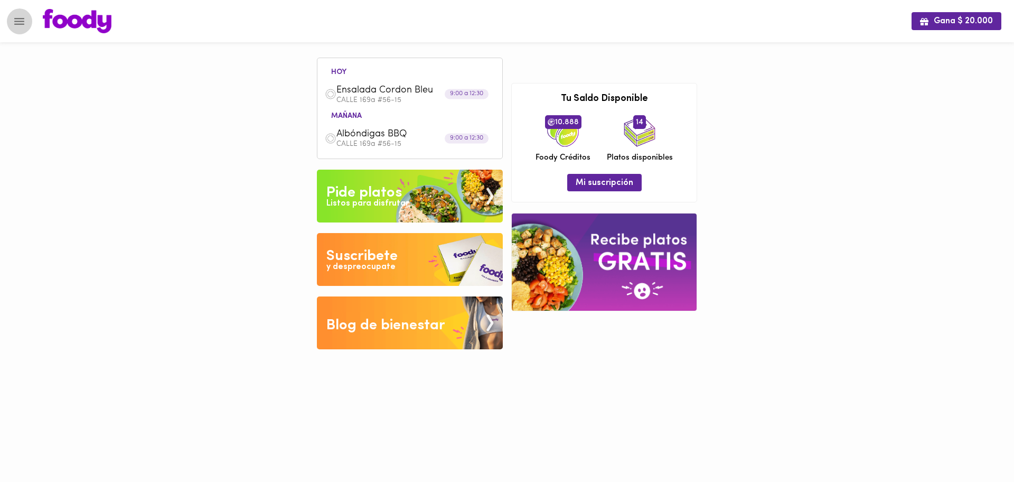
click at [27, 20] on button "Menu" at bounding box center [19, 21] width 26 height 26
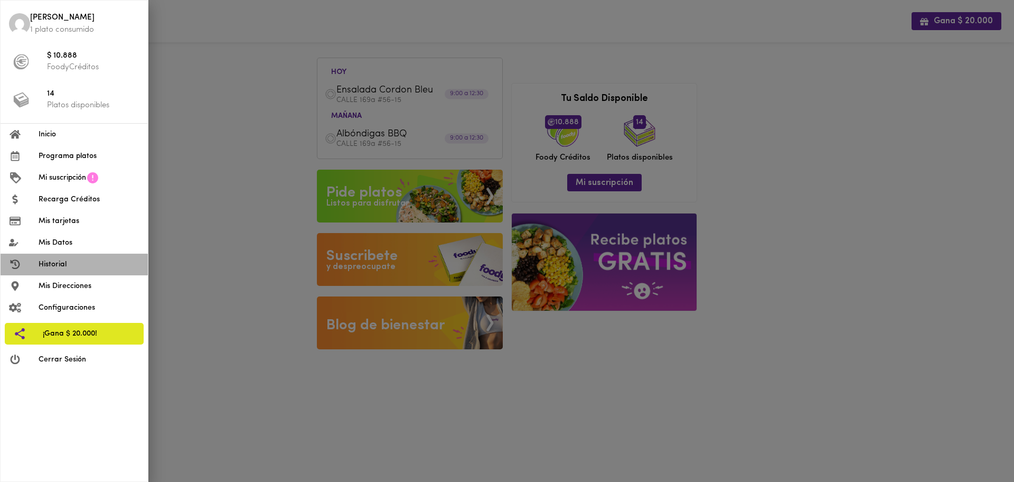
click at [89, 260] on span "Historial" at bounding box center [89, 264] width 101 height 11
